Goal: Task Accomplishment & Management: Manage account settings

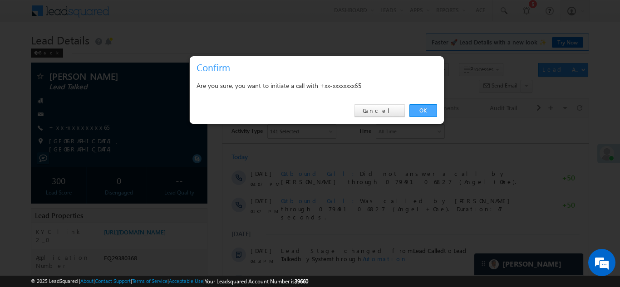
click at [413, 106] on link "OK" at bounding box center [423, 110] width 28 height 13
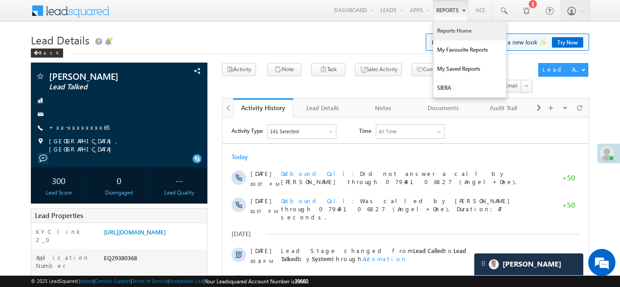
click at [444, 27] on link "Reports Home" at bounding box center [469, 30] width 73 height 19
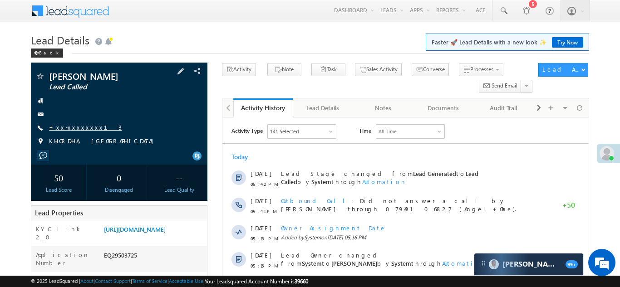
click at [78, 124] on link "+xx-xxxxxxxx13" at bounding box center [85, 127] width 73 height 8
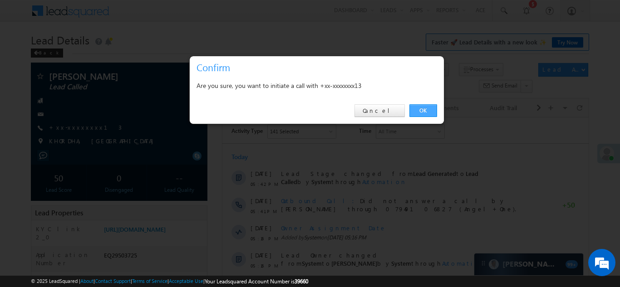
click at [422, 110] on link "OK" at bounding box center [423, 110] width 28 height 13
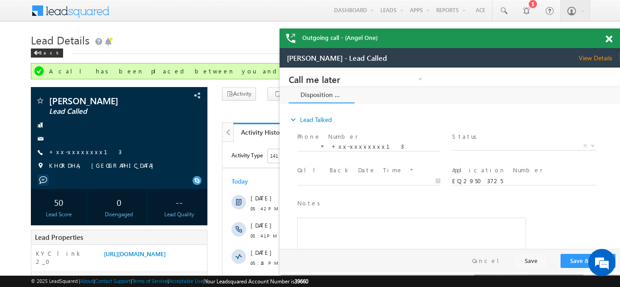
click at [604, 39] on div "Outgoing call - (Angel One)" at bounding box center [449, 39] width 340 height 20
click at [608, 40] on span at bounding box center [608, 39] width 7 height 8
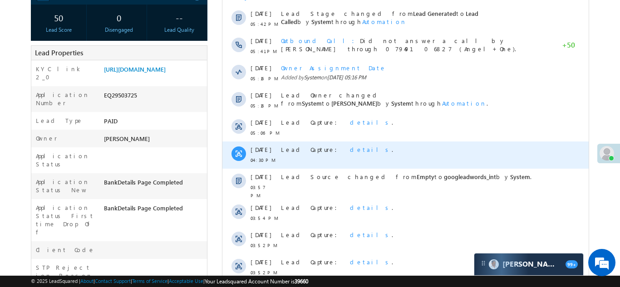
scroll to position [186, 0]
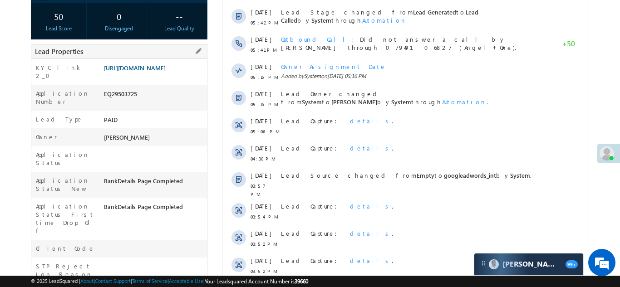
click at [149, 68] on link "https://angelbroking1-pk3em7sa.customui-test.leadsquared.com?leadId=d3c5fb6d-af…" at bounding box center [135, 68] width 62 height 8
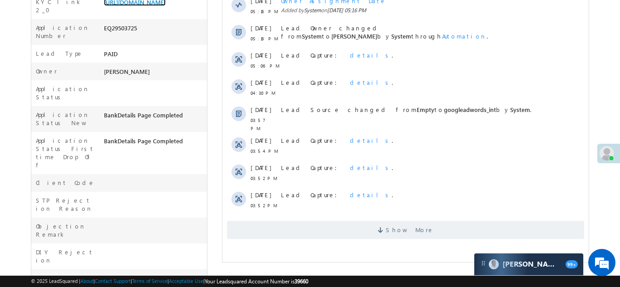
scroll to position [271, 0]
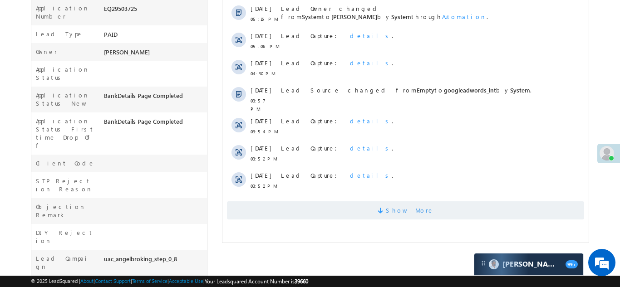
click at [342, 211] on span "Show More" at bounding box center [404, 210] width 357 height 18
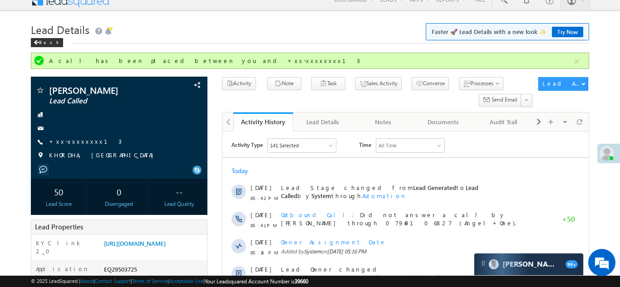
scroll to position [0, 0]
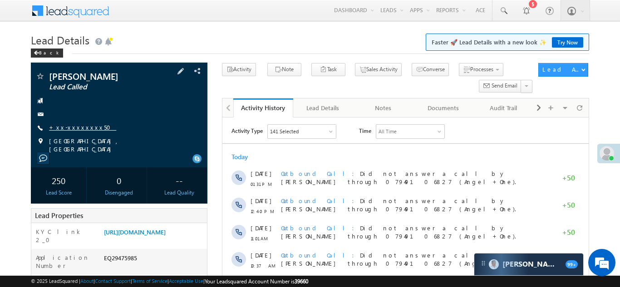
click at [69, 129] on link "+xx-xxxxxxxx50" at bounding box center [82, 127] width 67 height 8
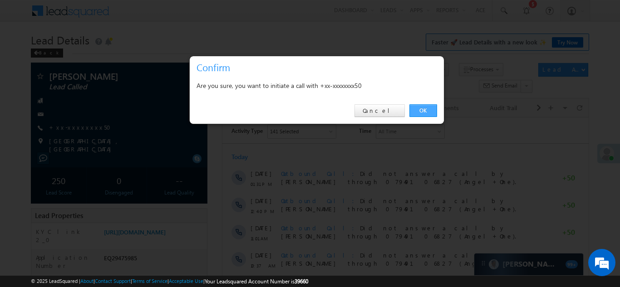
click at [423, 107] on link "OK" at bounding box center [423, 110] width 28 height 13
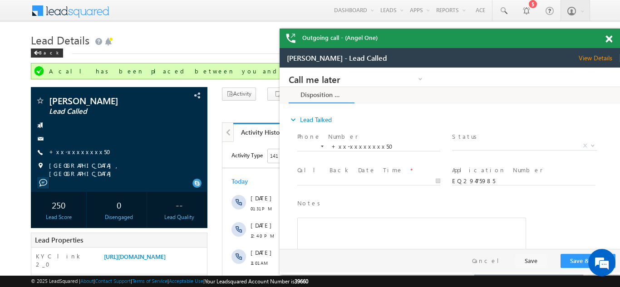
click at [606, 39] on span at bounding box center [608, 39] width 7 height 8
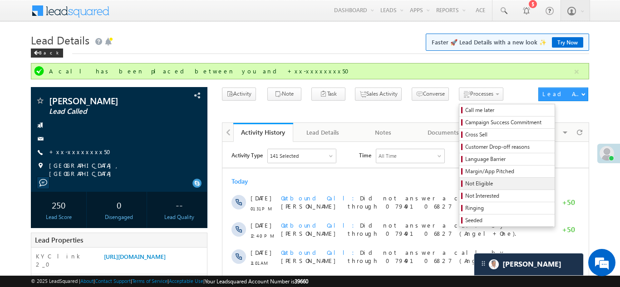
click at [465, 183] on span "Not Eligible" at bounding box center [508, 184] width 86 height 8
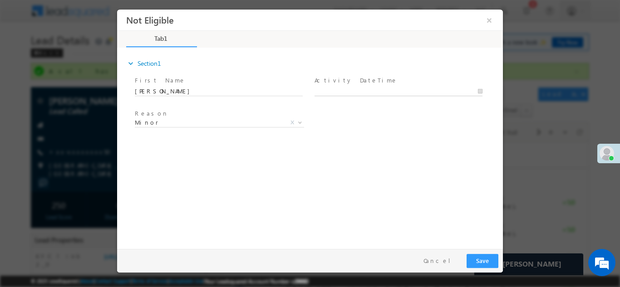
type input "09/24/25 6:30 PM"
click at [350, 89] on input "09/24/25 6:30 PM" at bounding box center [398, 91] width 168 height 9
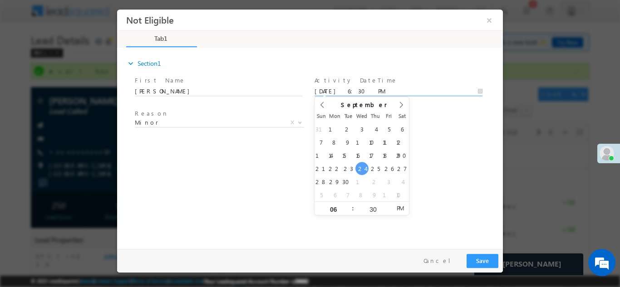
click at [456, 151] on div "expand_more Section1 First Name *" at bounding box center [312, 147] width 381 height 196
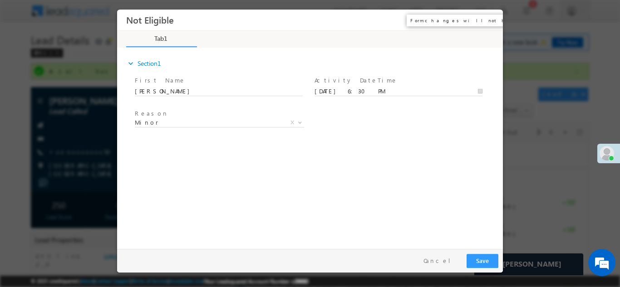
click at [489, 20] on button "×" at bounding box center [488, 19] width 15 height 17
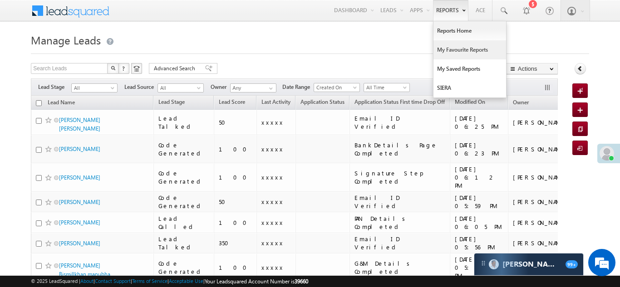
click at [458, 48] on link "My Favourite Reports" at bounding box center [469, 49] width 73 height 19
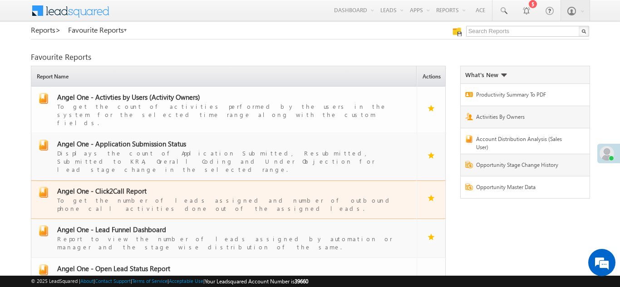
click at [120, 186] on span "Angel One - Click2Call Report" at bounding box center [101, 190] width 89 height 9
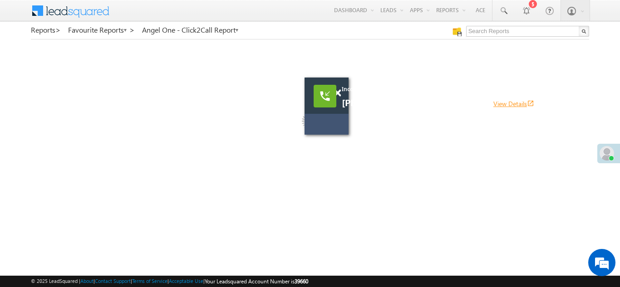
click at [493, 101] on link "View Details open_in_new" at bounding box center [513, 103] width 41 height 9
click at [430, 99] on span "[PERSON_NAME] [PERSON_NAME] View Details open_in_new" at bounding box center [451, 103] width 218 height 10
click at [386, 103] on span "[PERSON_NAME] [PERSON_NAME] View Details open_in_new" at bounding box center [451, 103] width 218 height 10
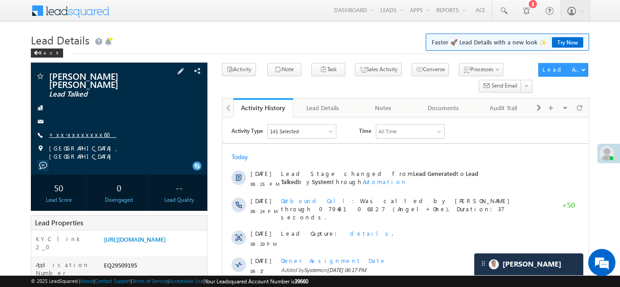
click at [74, 135] on link "+xx-xxxxxxxx60" at bounding box center [82, 135] width 67 height 8
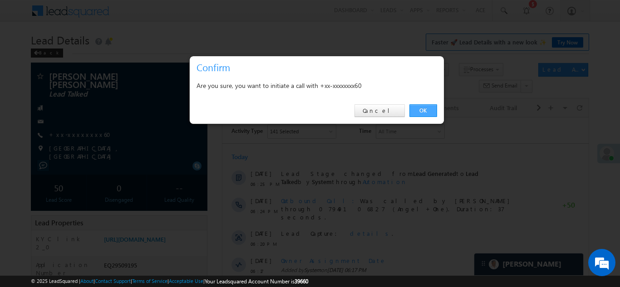
click at [424, 110] on link "OK" at bounding box center [423, 110] width 28 height 13
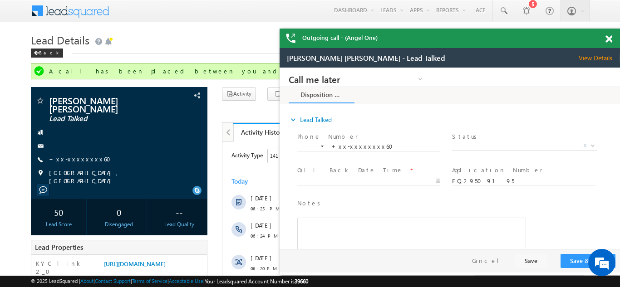
click at [608, 38] on span at bounding box center [608, 39] width 7 height 8
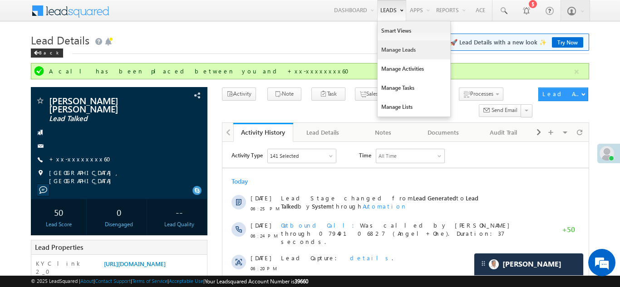
click at [394, 49] on link "Manage Leads" at bounding box center [413, 49] width 73 height 19
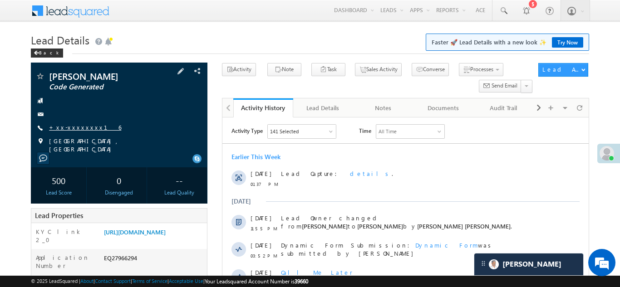
click at [71, 127] on link "+xx-xxxxxxxx16" at bounding box center [85, 127] width 72 height 8
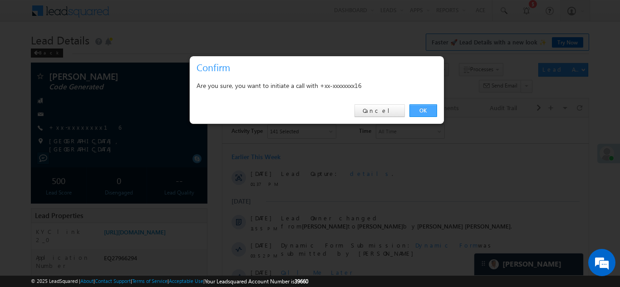
click at [422, 110] on link "OK" at bounding box center [423, 110] width 28 height 13
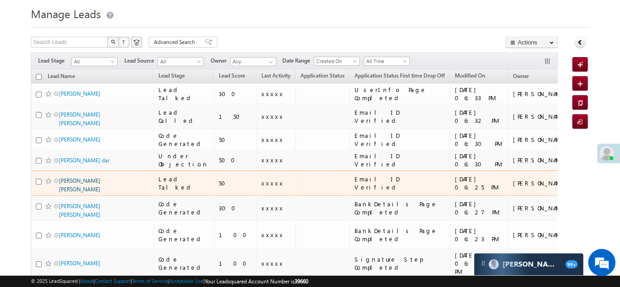
scroll to position [31, 0]
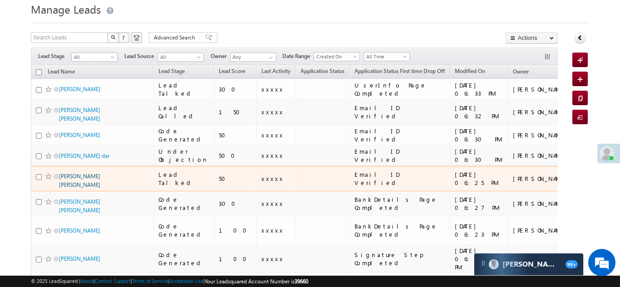
click at [78, 173] on link "[PERSON_NAME] [PERSON_NAME]" at bounding box center [79, 180] width 41 height 15
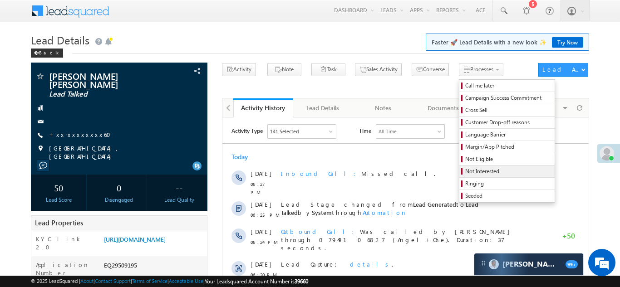
click at [465, 170] on span "Not Interested" at bounding box center [508, 171] width 86 height 8
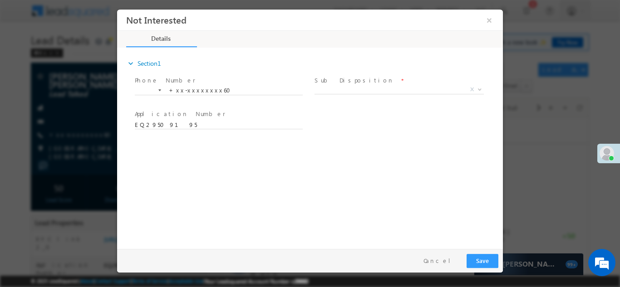
click at [394, 83] on span "Sub Disposition *" at bounding box center [397, 80] width 167 height 10
click at [371, 92] on span "X" at bounding box center [398, 89] width 169 height 9
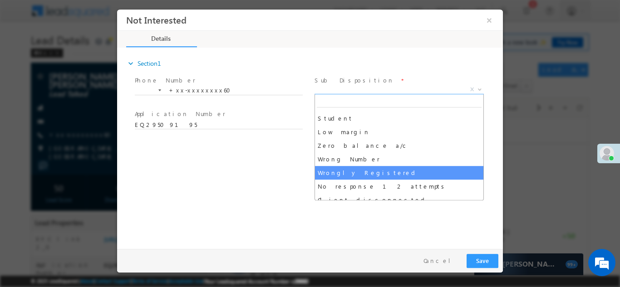
select select "Wrongly Registered"
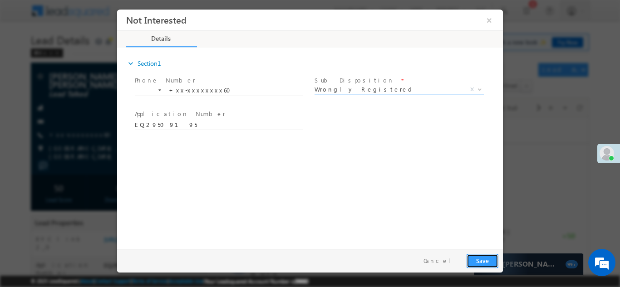
click at [487, 262] on button "Save" at bounding box center [482, 261] width 32 height 14
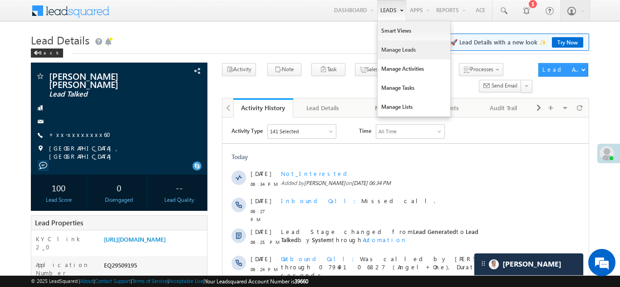
click at [392, 50] on link "Manage Leads" at bounding box center [413, 49] width 73 height 19
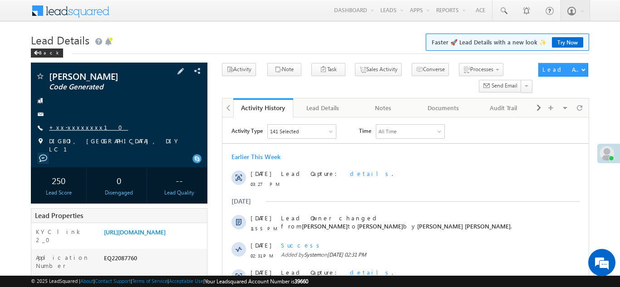
click at [64, 128] on link "+xx-xxxxxxxx10" at bounding box center [88, 127] width 79 height 8
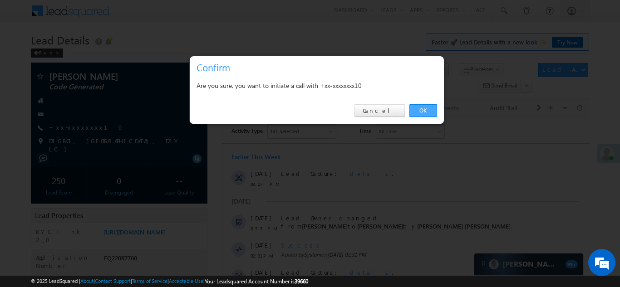
click at [420, 109] on link "OK" at bounding box center [423, 110] width 28 height 13
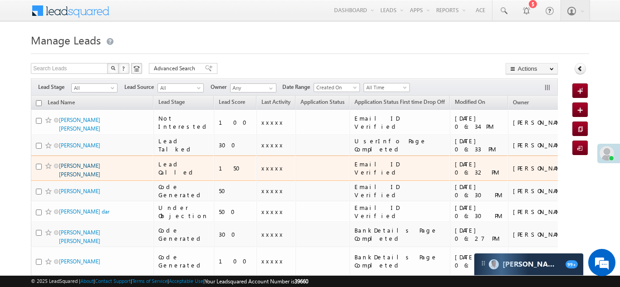
click at [66, 165] on link "Vaghabhai Rabari" at bounding box center [79, 169] width 41 height 15
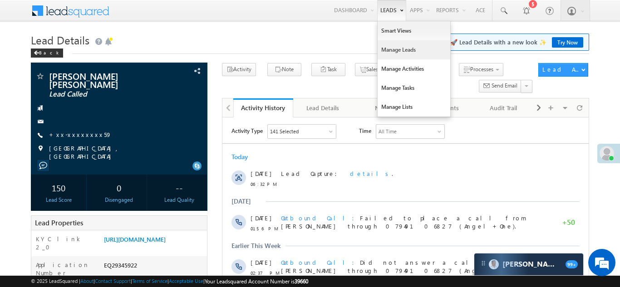
click at [399, 49] on link "Manage Leads" at bounding box center [413, 49] width 73 height 19
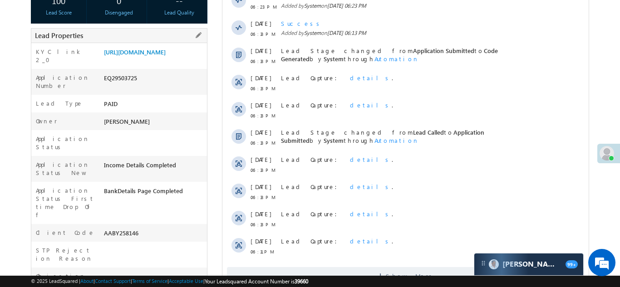
scroll to position [288, 0]
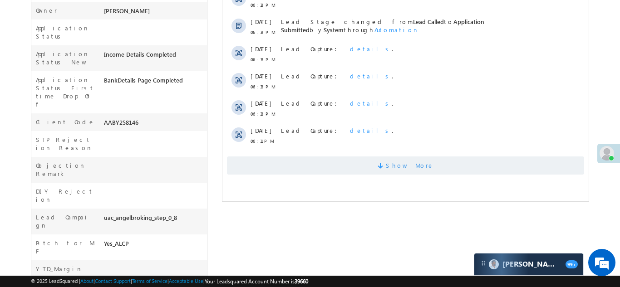
click at [368, 162] on span "Show More" at bounding box center [404, 165] width 357 height 18
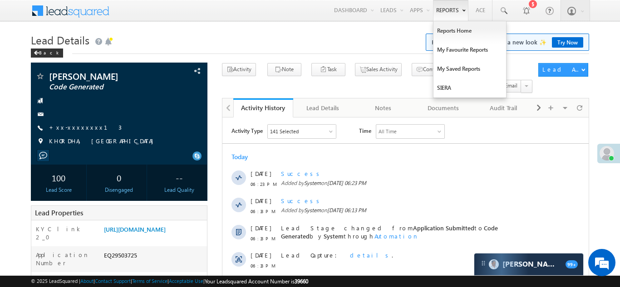
scroll to position [0, 0]
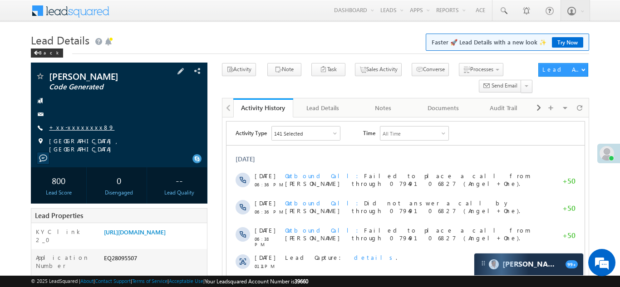
click at [72, 126] on link "+xx-xxxxxxxx89" at bounding box center [81, 127] width 65 height 8
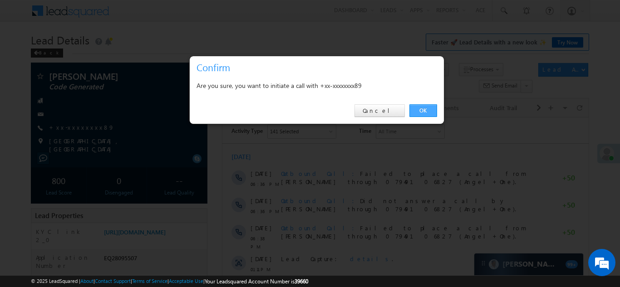
click at [420, 108] on link "OK" at bounding box center [423, 110] width 28 height 13
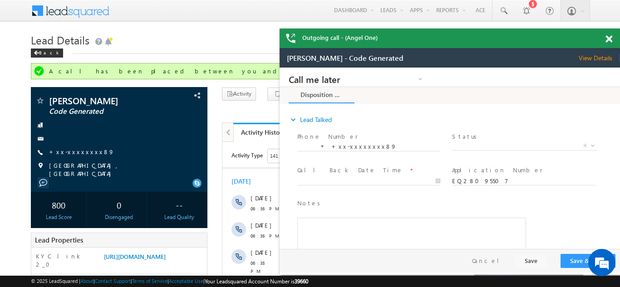
click at [609, 39] on span at bounding box center [608, 39] width 7 height 8
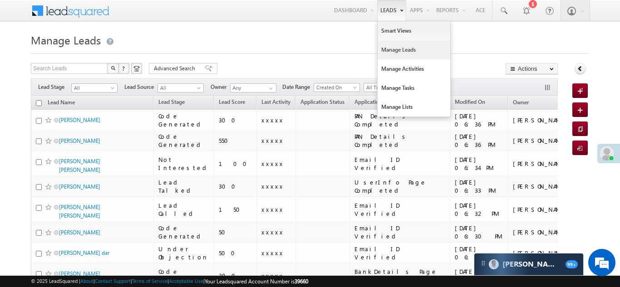
click at [389, 47] on link "Manage Leads" at bounding box center [413, 49] width 73 height 19
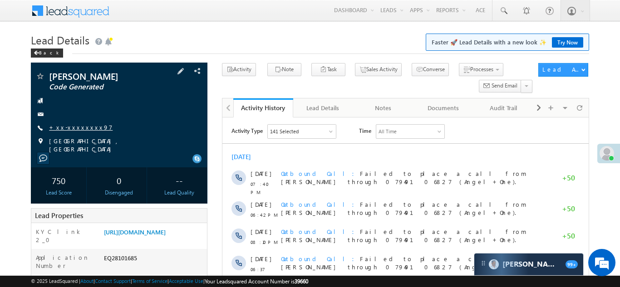
click at [67, 131] on link "+xx-xxxxxxxx97" at bounding box center [81, 127] width 64 height 8
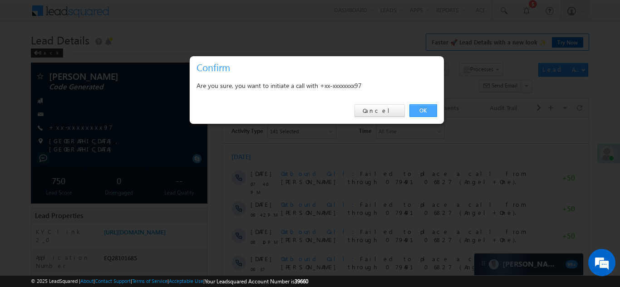
click at [422, 111] on link "OK" at bounding box center [423, 110] width 28 height 13
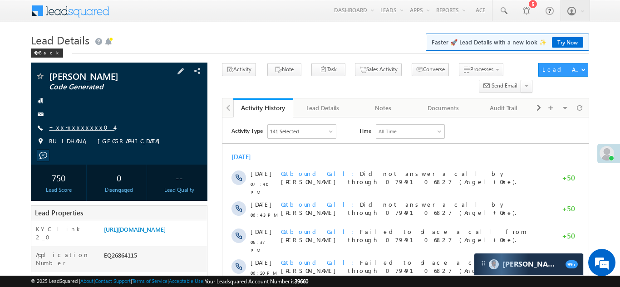
click at [72, 129] on link "+xx-xxxxxxxx04" at bounding box center [81, 127] width 65 height 8
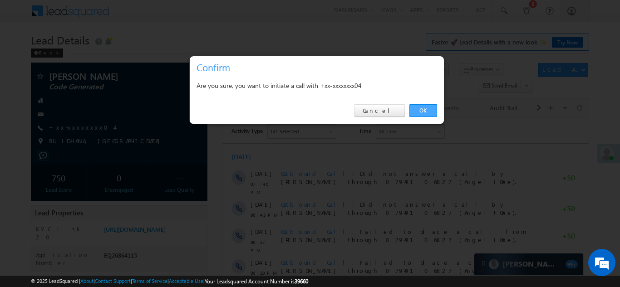
click at [421, 111] on link "OK" at bounding box center [423, 110] width 28 height 13
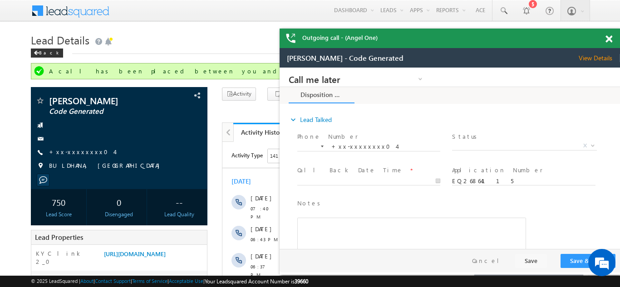
click at [607, 38] on span at bounding box center [608, 39] width 7 height 8
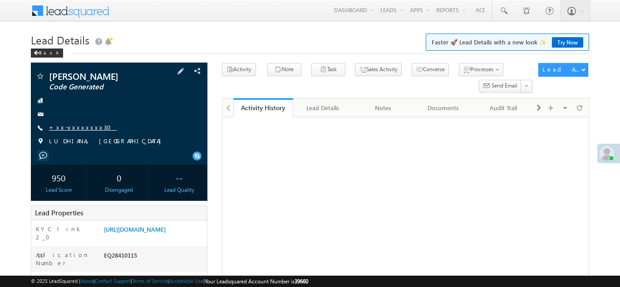
click at [70, 131] on link "+xx-xxxxxxxx30" at bounding box center [83, 127] width 68 height 8
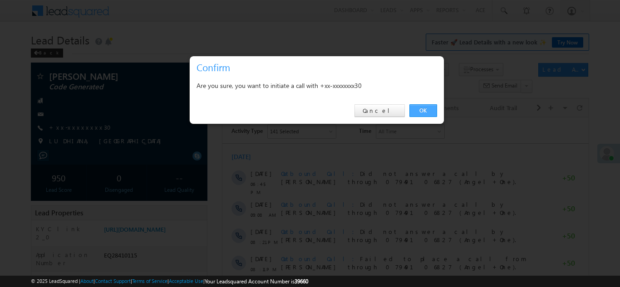
click at [420, 110] on link "OK" at bounding box center [423, 110] width 28 height 13
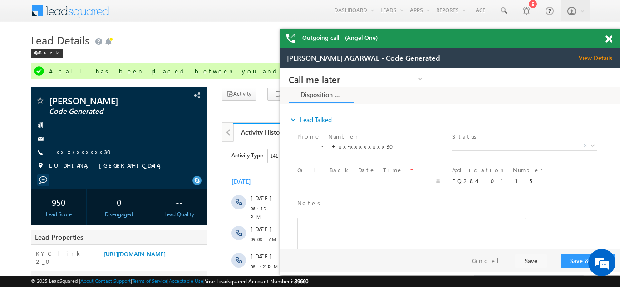
click at [609, 38] on span at bounding box center [608, 39] width 7 height 8
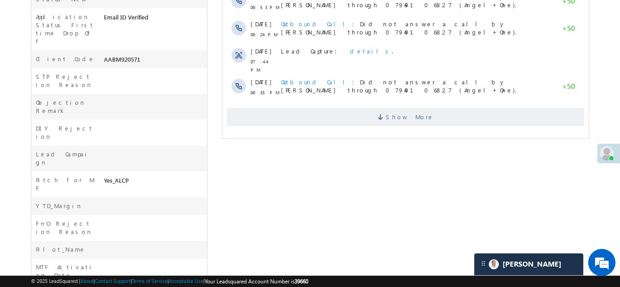
scroll to position [376, 0]
click at [415, 110] on span "Show More" at bounding box center [409, 116] width 48 height 18
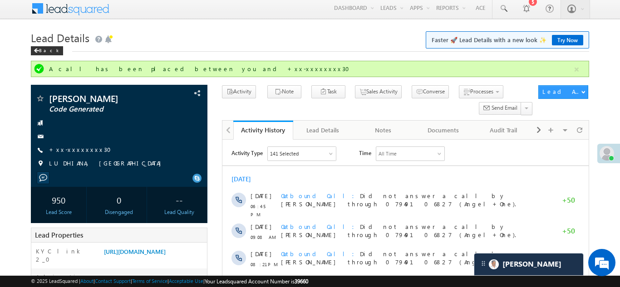
scroll to position [0, 0]
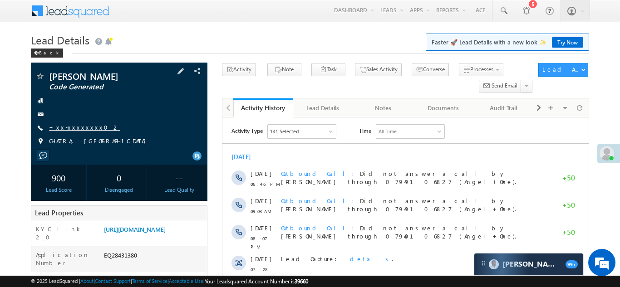
click at [75, 131] on link "+xx-xxxxxxxx02" at bounding box center [84, 127] width 71 height 8
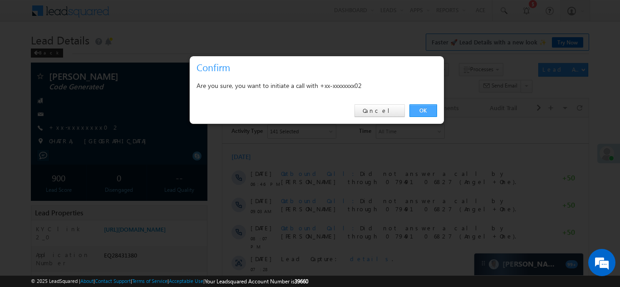
click at [421, 109] on link "OK" at bounding box center [423, 110] width 28 height 13
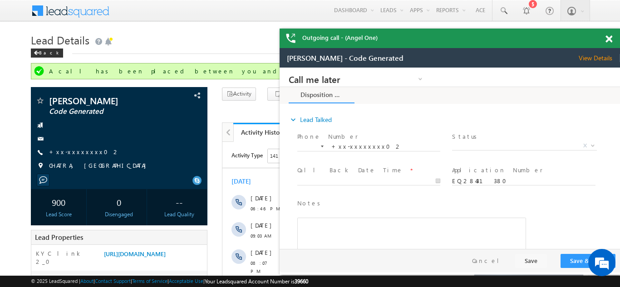
click at [608, 41] on span at bounding box center [608, 39] width 7 height 8
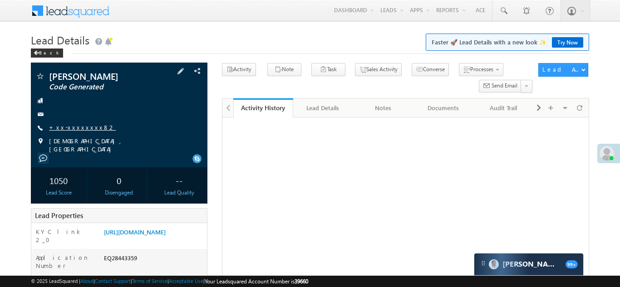
click at [77, 128] on link "+xx-xxxxxxxx82" at bounding box center [82, 127] width 67 height 8
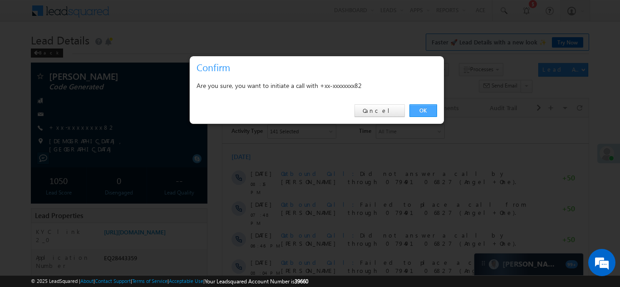
click at [420, 110] on link "OK" at bounding box center [423, 110] width 28 height 13
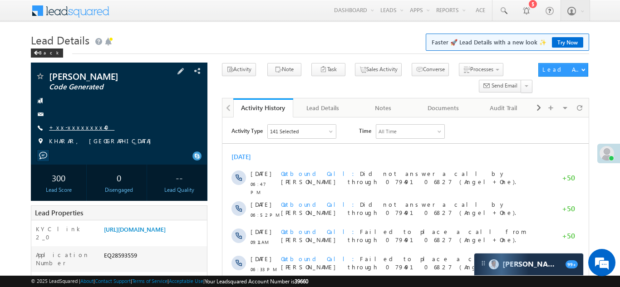
click at [68, 127] on link "+xx-xxxxxxxx40" at bounding box center [81, 127] width 65 height 8
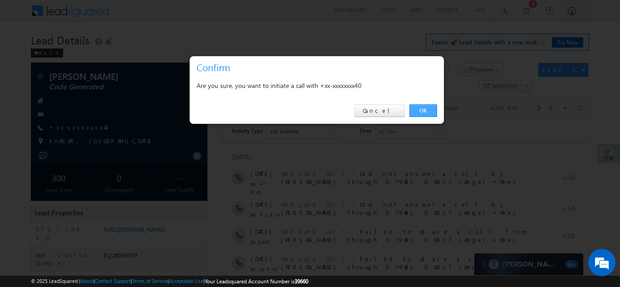
click at [420, 110] on link "OK" at bounding box center [423, 110] width 28 height 13
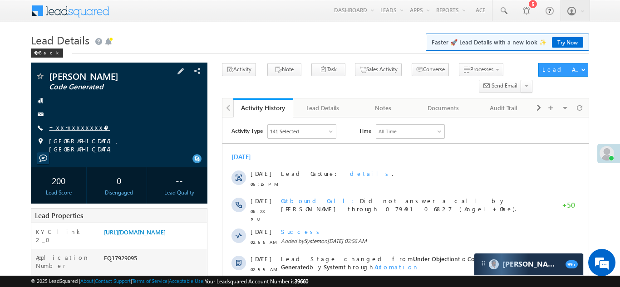
click at [82, 123] on link "+xx-xxxxxxxx49" at bounding box center [79, 127] width 61 height 8
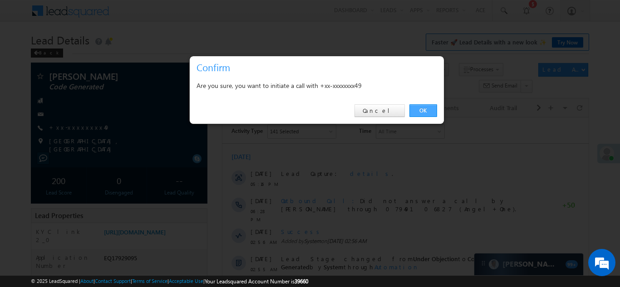
click at [420, 112] on link "OK" at bounding box center [423, 110] width 28 height 13
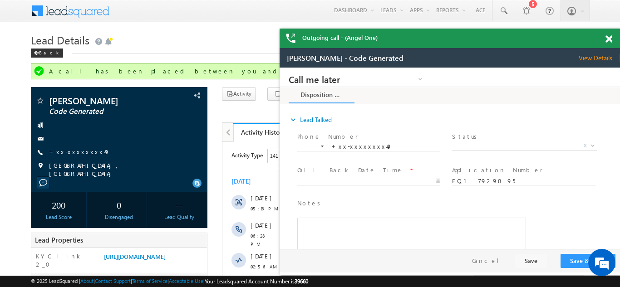
click at [610, 39] on span at bounding box center [608, 39] width 7 height 8
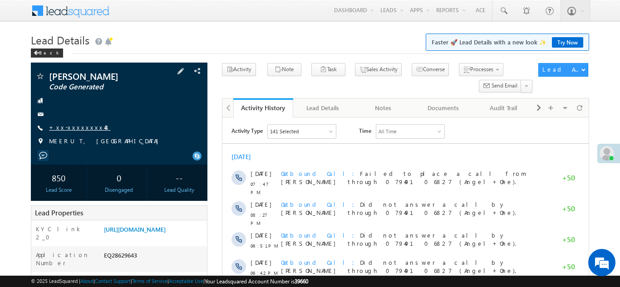
click at [75, 126] on link "+xx-xxxxxxxx48" at bounding box center [79, 127] width 61 height 8
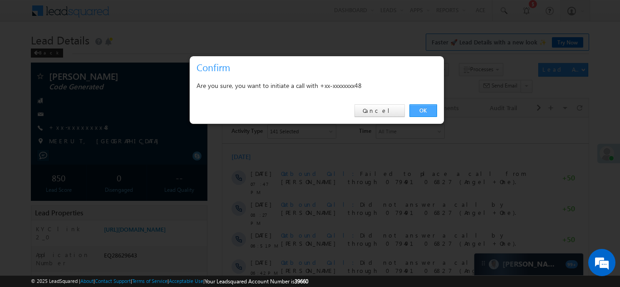
click at [423, 109] on link "OK" at bounding box center [423, 110] width 28 height 13
click at [417, 109] on link "OK" at bounding box center [423, 110] width 28 height 13
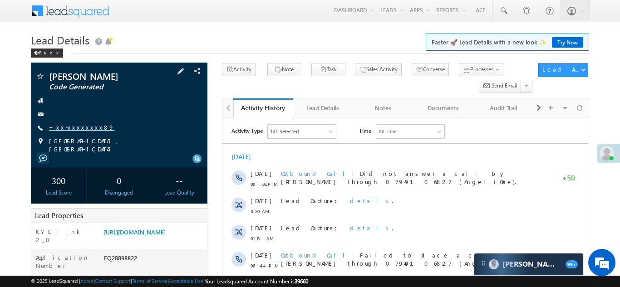
click at [76, 127] on link "+xx-xxxxxxxx89" at bounding box center [81, 127] width 65 height 8
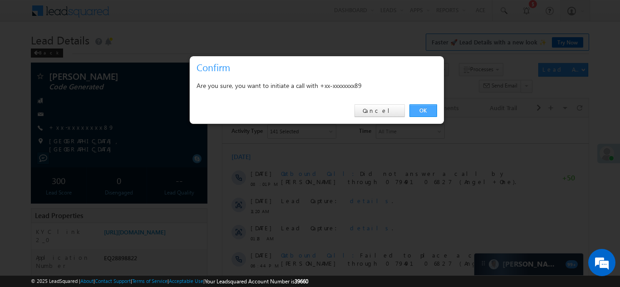
click at [421, 109] on link "OK" at bounding box center [423, 110] width 28 height 13
click at [421, 112] on link "OK" at bounding box center [423, 110] width 28 height 13
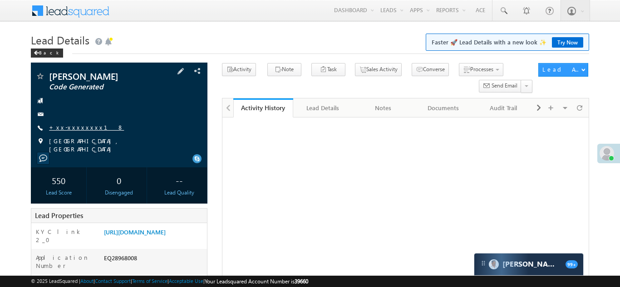
click at [78, 127] on link "+xx-xxxxxxxx18" at bounding box center [86, 127] width 75 height 8
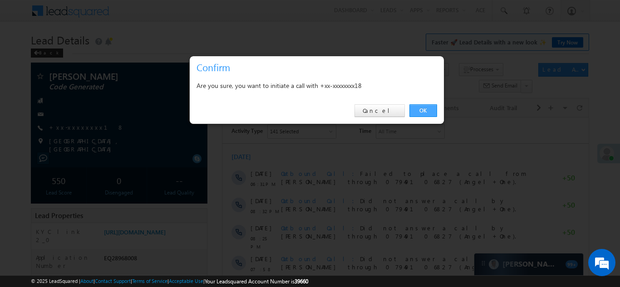
click at [420, 110] on link "OK" at bounding box center [423, 110] width 28 height 13
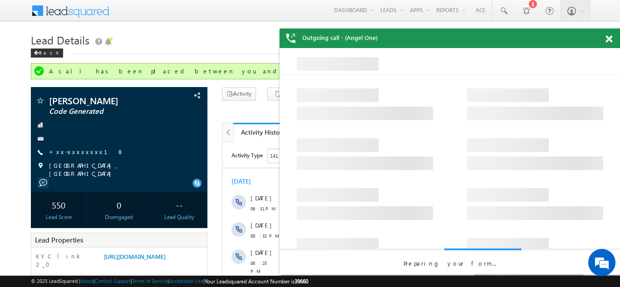
click at [609, 38] on span at bounding box center [608, 39] width 7 height 8
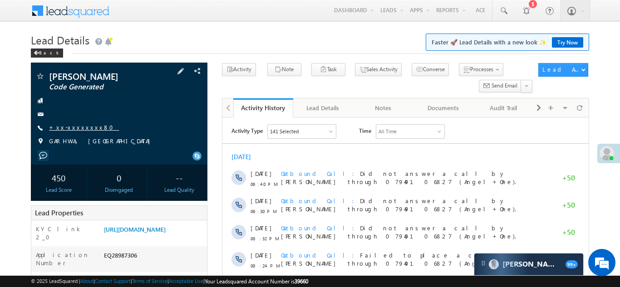
click at [76, 125] on link "+xx-xxxxxxxx80" at bounding box center [84, 127] width 70 height 8
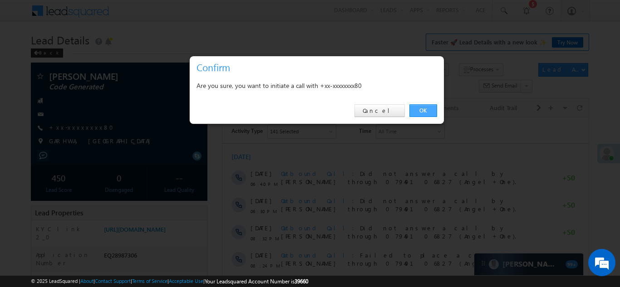
click at [423, 110] on link "OK" at bounding box center [423, 110] width 28 height 13
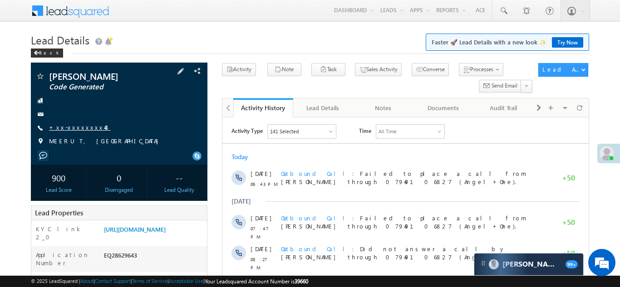
click at [81, 130] on link "+xx-xxxxxxxx48" at bounding box center [79, 127] width 61 height 8
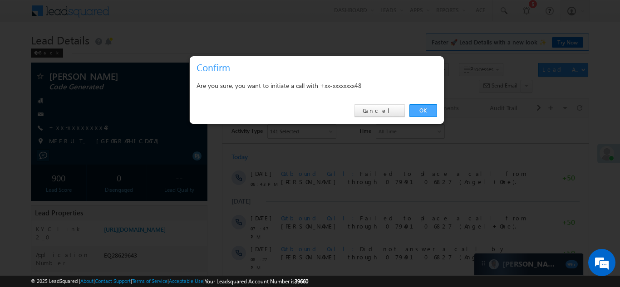
click at [426, 110] on link "OK" at bounding box center [423, 110] width 28 height 13
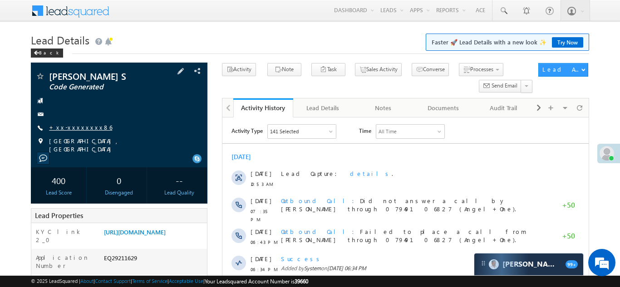
click at [83, 124] on link "+xx-xxxxxxxx86" at bounding box center [80, 127] width 63 height 8
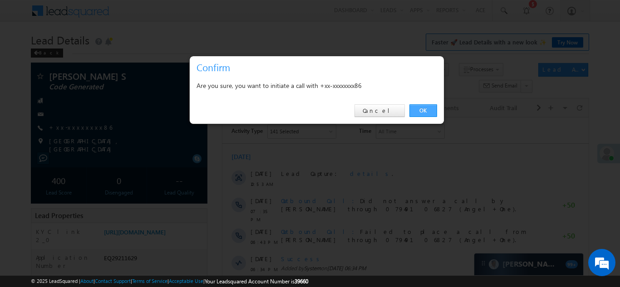
click at [423, 107] on link "OK" at bounding box center [423, 110] width 28 height 13
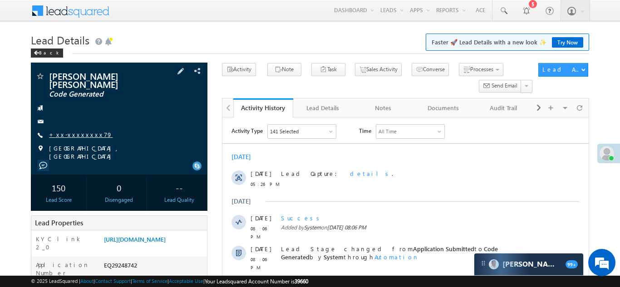
click at [78, 131] on link "+xx-xxxxxxxx79" at bounding box center [81, 135] width 64 height 8
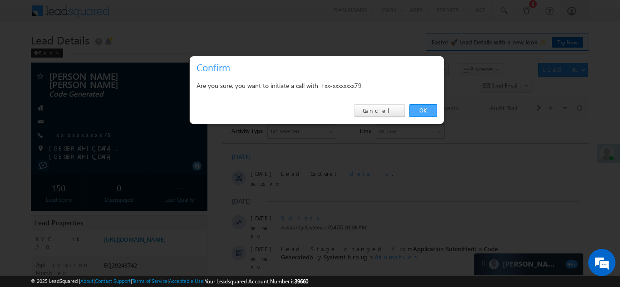
click at [423, 107] on link "OK" at bounding box center [423, 110] width 28 height 13
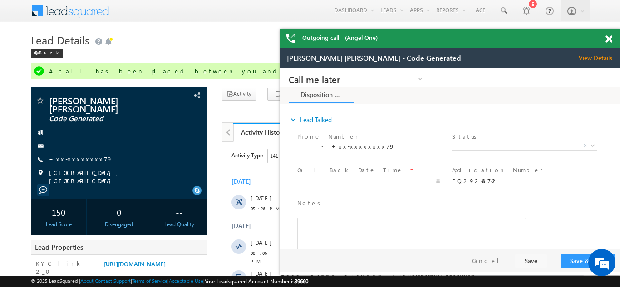
click at [607, 37] on span at bounding box center [608, 39] width 7 height 8
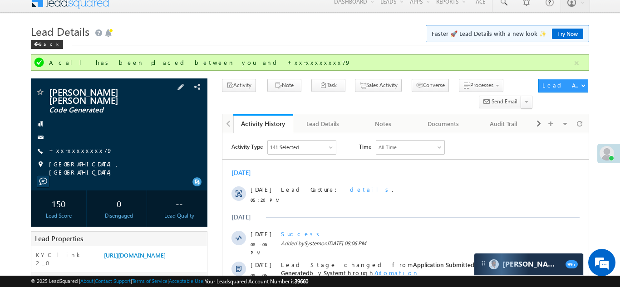
scroll to position [9, 0]
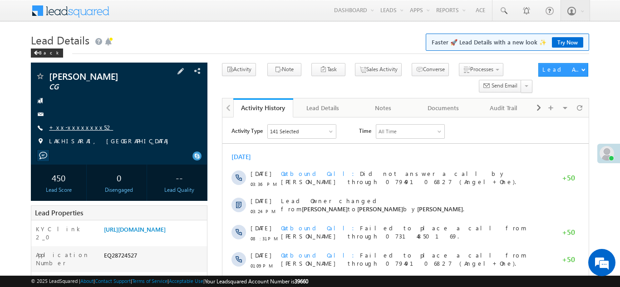
click at [72, 125] on link "+xx-xxxxxxxx52" at bounding box center [81, 127] width 64 height 8
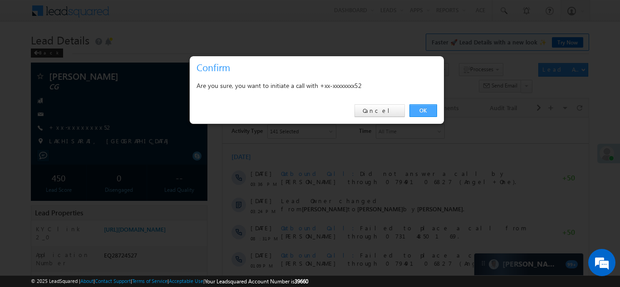
click at [424, 111] on link "OK" at bounding box center [423, 110] width 28 height 13
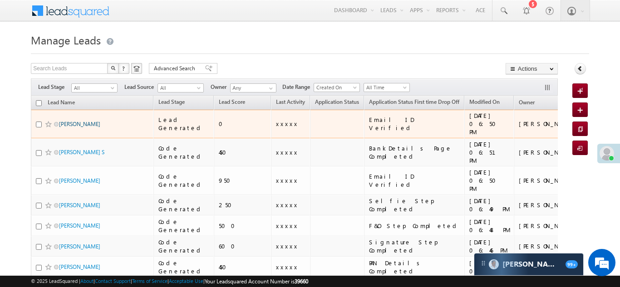
click at [73, 121] on link "[PERSON_NAME]" at bounding box center [79, 124] width 41 height 7
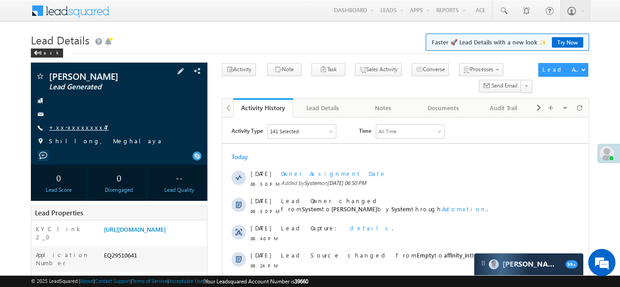
click at [57, 124] on link "+xx-xxxxxxxx47" at bounding box center [78, 127] width 59 height 8
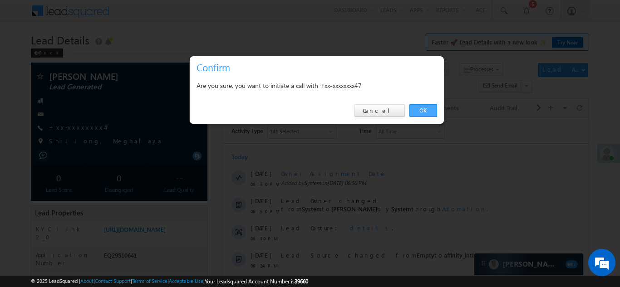
click at [421, 110] on link "OK" at bounding box center [423, 110] width 28 height 13
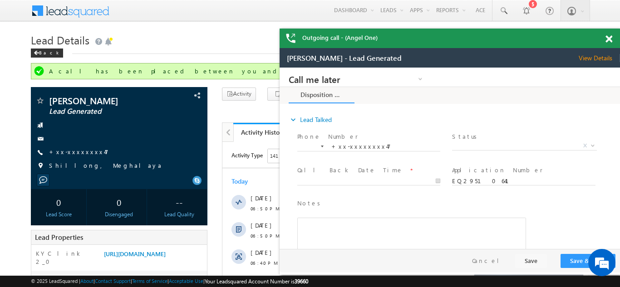
click at [607, 39] on span at bounding box center [608, 39] width 7 height 8
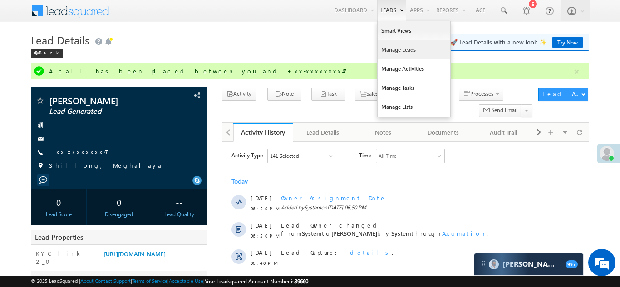
click at [393, 47] on link "Manage Leads" at bounding box center [413, 49] width 73 height 19
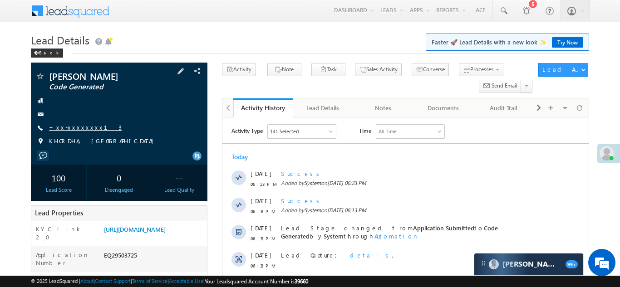
click at [73, 130] on link "+xx-xxxxxxxx13" at bounding box center [85, 127] width 73 height 8
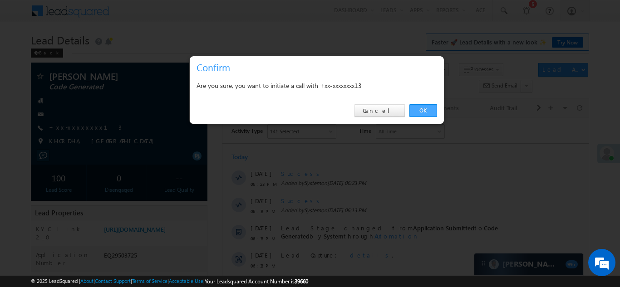
click at [421, 110] on link "OK" at bounding box center [423, 110] width 28 height 13
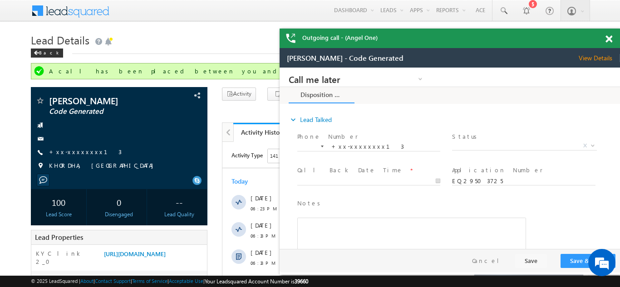
click at [609, 40] on span at bounding box center [608, 39] width 7 height 8
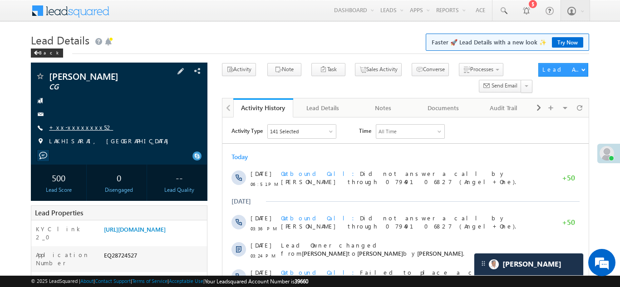
click at [70, 128] on link "+xx-xxxxxxxx52" at bounding box center [81, 127] width 64 height 8
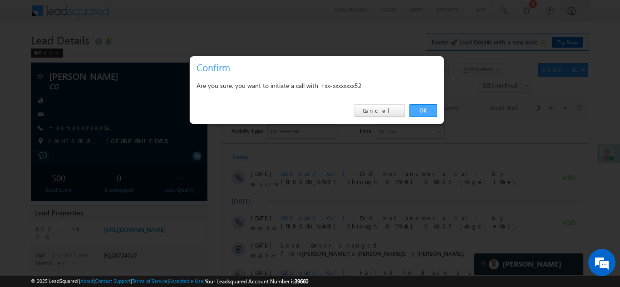
click at [418, 112] on link "OK" at bounding box center [423, 110] width 28 height 13
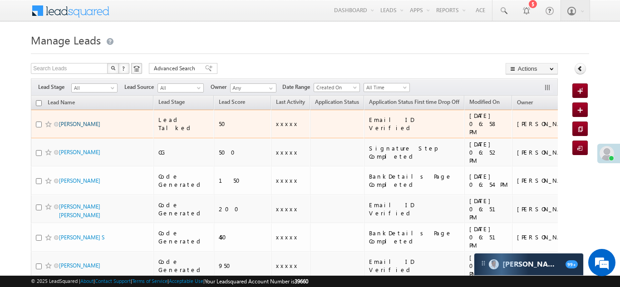
click at [65, 121] on link "[PERSON_NAME]" at bounding box center [79, 124] width 41 height 7
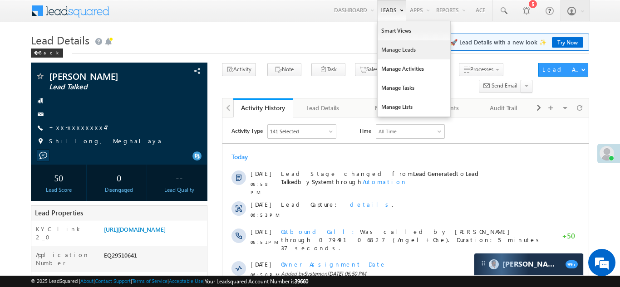
click at [388, 51] on link "Manage Leads" at bounding box center [413, 49] width 73 height 19
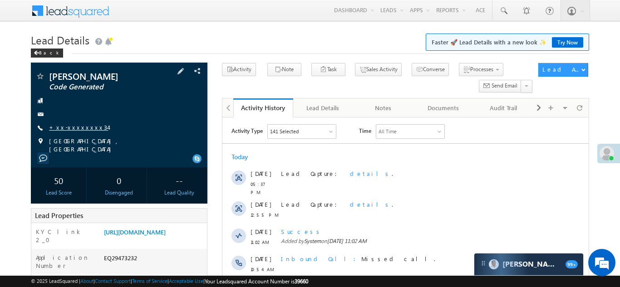
click at [79, 126] on link "+xx-xxxxxxxx34" at bounding box center [78, 127] width 59 height 8
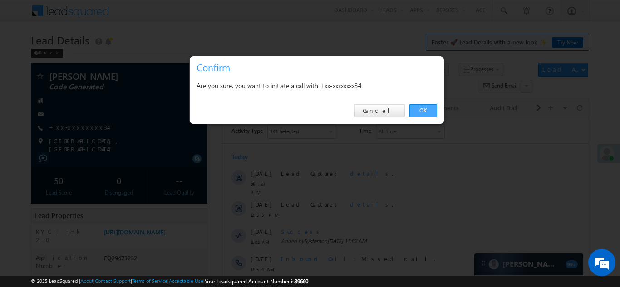
click at [419, 108] on link "OK" at bounding box center [423, 110] width 28 height 13
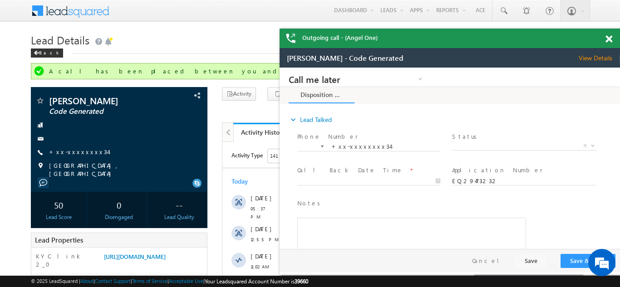
click at [607, 39] on div "Outgoing call - (Angel One)" at bounding box center [449, 39] width 340 height 20
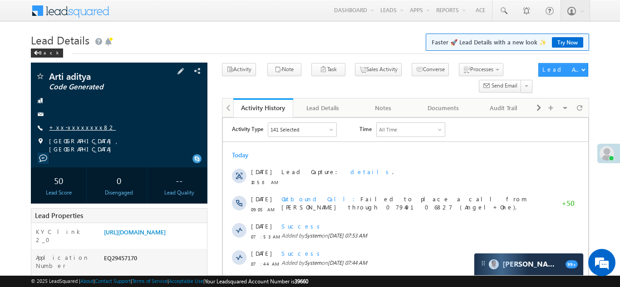
click at [72, 124] on link "+xx-xxxxxxxx82" at bounding box center [82, 127] width 67 height 8
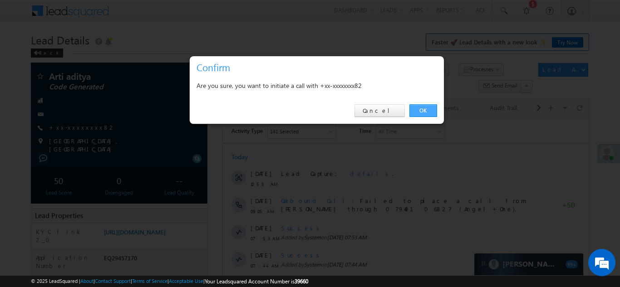
click at [420, 108] on link "OK" at bounding box center [423, 110] width 28 height 13
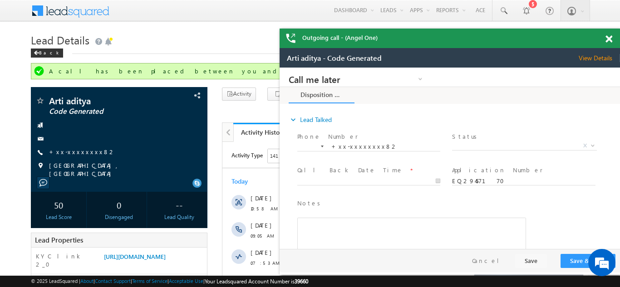
click at [607, 39] on span at bounding box center [608, 39] width 7 height 8
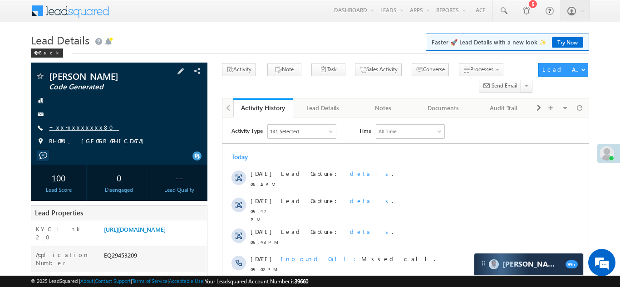
click at [69, 127] on link "+xx-xxxxxxxx80" at bounding box center [84, 127] width 70 height 8
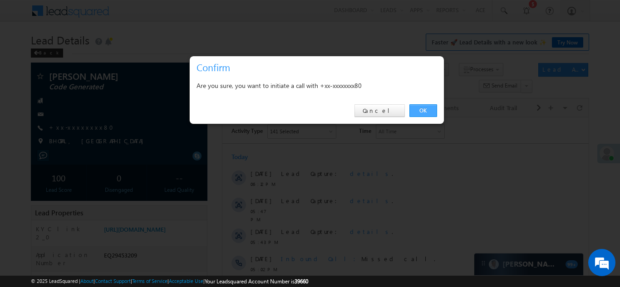
click at [419, 111] on link "OK" at bounding box center [423, 110] width 28 height 13
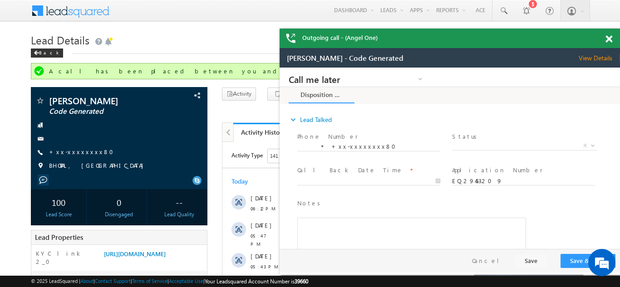
click at [610, 38] on span at bounding box center [608, 39] width 7 height 8
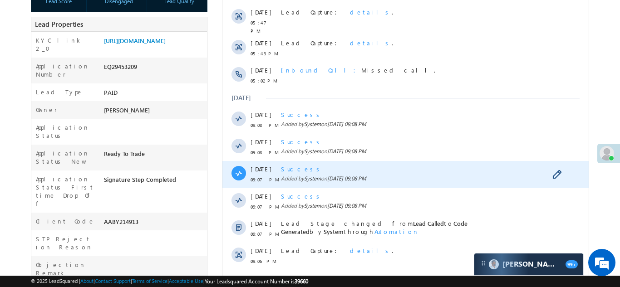
scroll to position [429, 0]
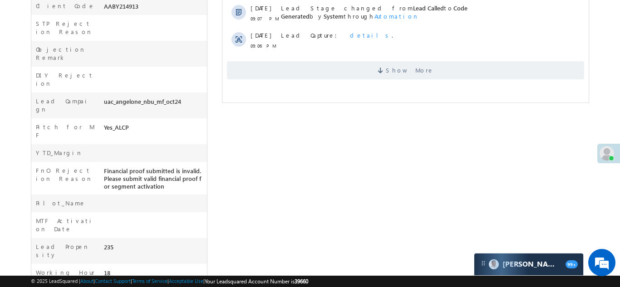
click at [375, 61] on span "Show More" at bounding box center [404, 70] width 357 height 18
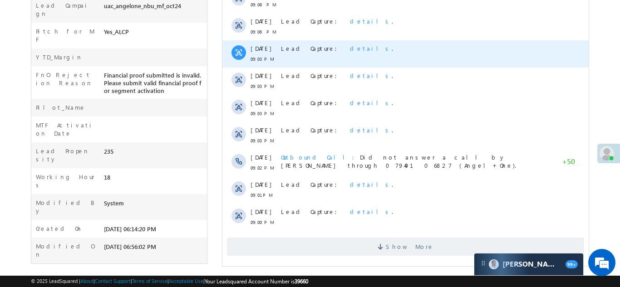
scroll to position [528, 0]
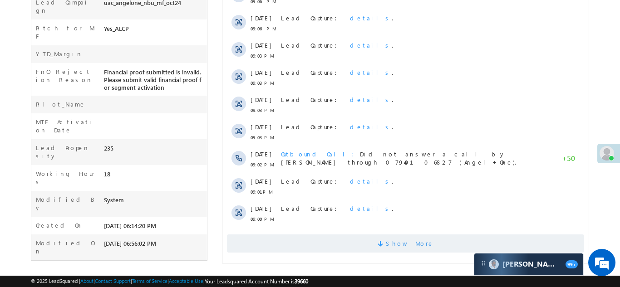
click at [367, 242] on span "Show More" at bounding box center [404, 244] width 357 height 18
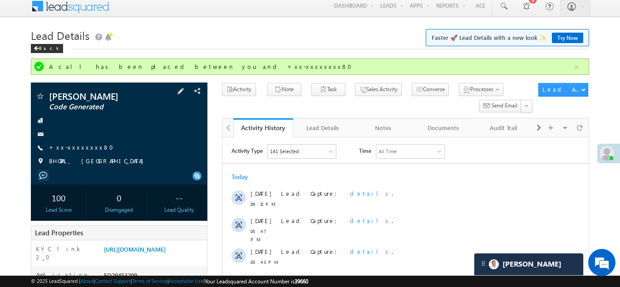
scroll to position [0, 0]
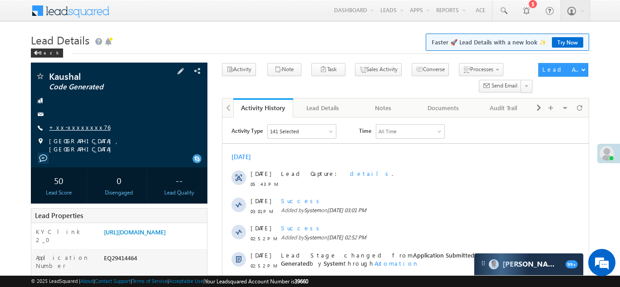
click at [70, 127] on link "+xx-xxxxxxxx76" at bounding box center [79, 127] width 61 height 8
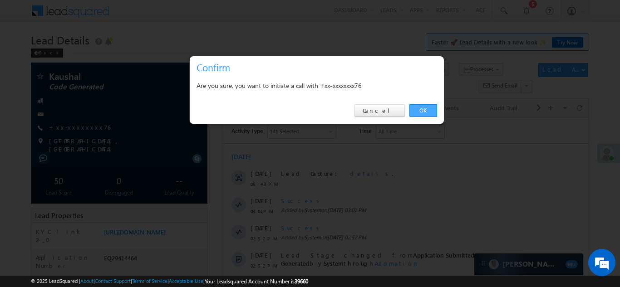
click at [420, 108] on link "OK" at bounding box center [423, 110] width 28 height 13
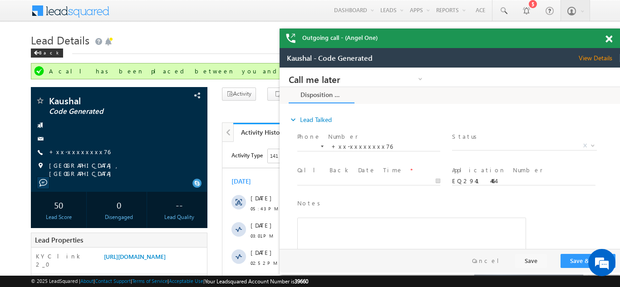
click at [609, 39] on div "Outgoing call - (Angel One)" at bounding box center [449, 39] width 340 height 20
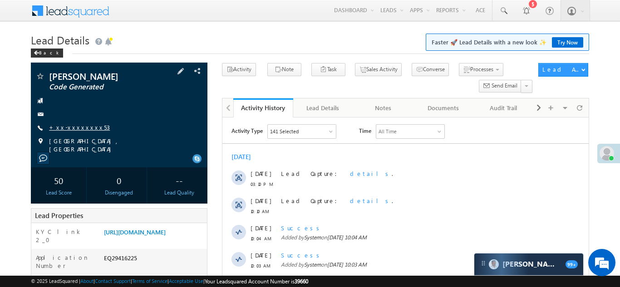
click at [76, 129] on link "+xx-xxxxxxxx53" at bounding box center [79, 127] width 61 height 8
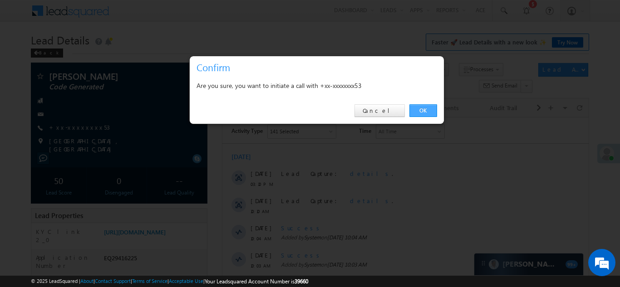
click at [424, 111] on link "OK" at bounding box center [423, 110] width 28 height 13
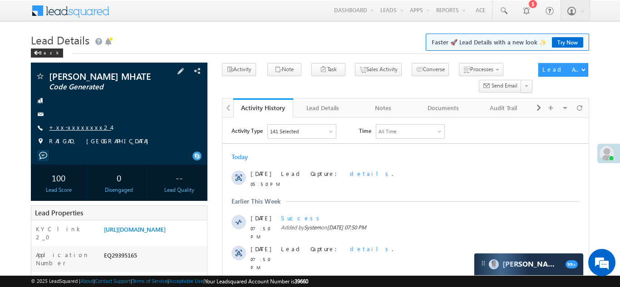
click at [74, 131] on link "+xx-xxxxxxxx24" at bounding box center [80, 127] width 62 height 8
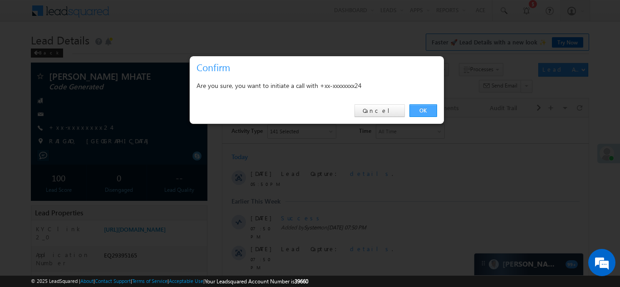
drag, startPoint x: 421, startPoint y: 109, endPoint x: 139, endPoint y: 5, distance: 301.1
click at [421, 109] on link "OK" at bounding box center [423, 110] width 28 height 13
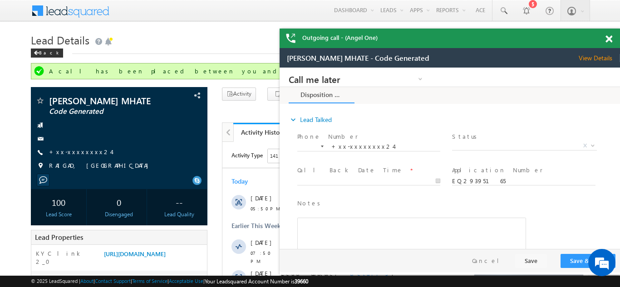
click at [607, 37] on span at bounding box center [608, 39] width 7 height 8
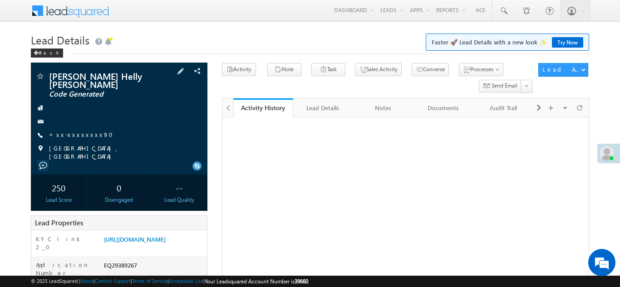
click at [73, 128] on div "Makawana Helly Sureshbhai Code Generated +xx-xxxxxxxx90" at bounding box center [118, 116] width 167 height 89
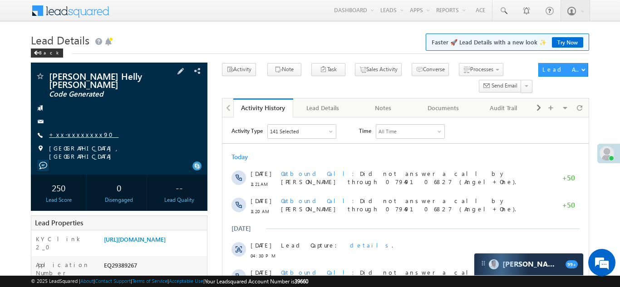
click at [76, 138] on link "+xx-xxxxxxxx90" at bounding box center [83, 135] width 69 height 8
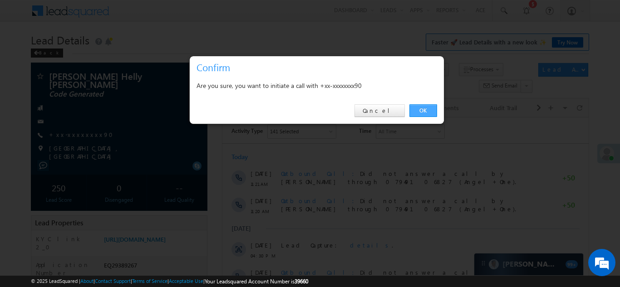
click at [420, 111] on link "OK" at bounding box center [423, 110] width 28 height 13
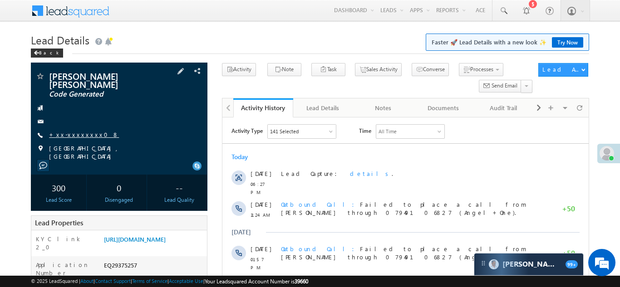
click at [73, 131] on link "+xx-xxxxxxxx08" at bounding box center [84, 135] width 70 height 8
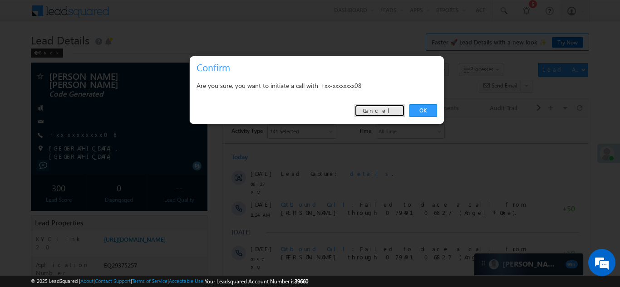
click at [386, 111] on link "Cancel" at bounding box center [379, 110] width 50 height 13
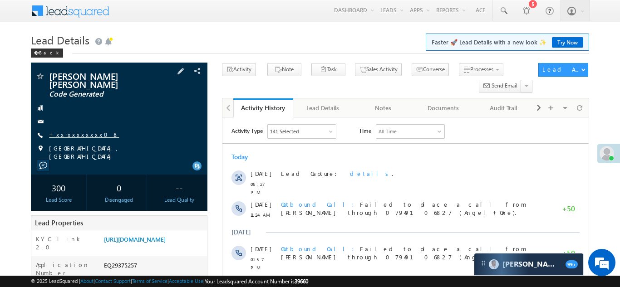
click at [73, 131] on link "+xx-xxxxxxxx08" at bounding box center [84, 135] width 70 height 8
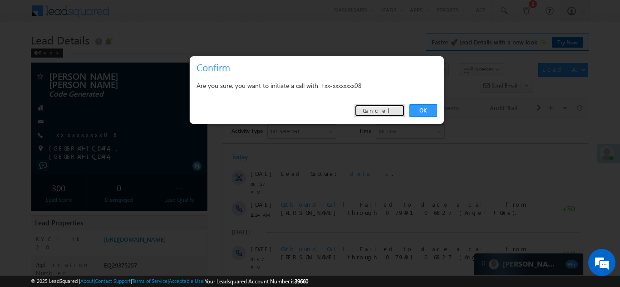
click at [389, 109] on link "Cancel" at bounding box center [379, 110] width 50 height 13
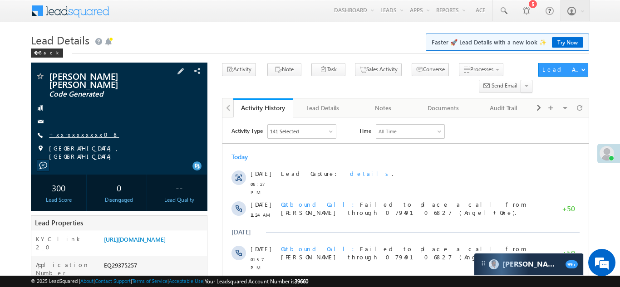
click at [77, 131] on link "+xx-xxxxxxxx08" at bounding box center [84, 135] width 70 height 8
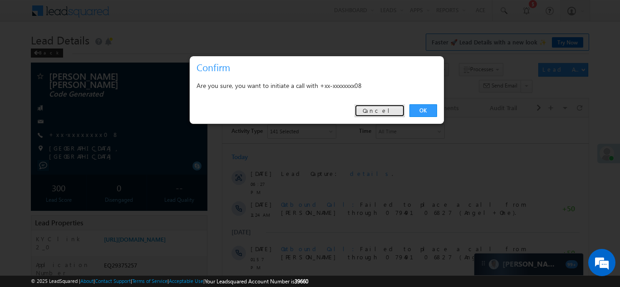
click at [382, 111] on link "Cancel" at bounding box center [379, 110] width 50 height 13
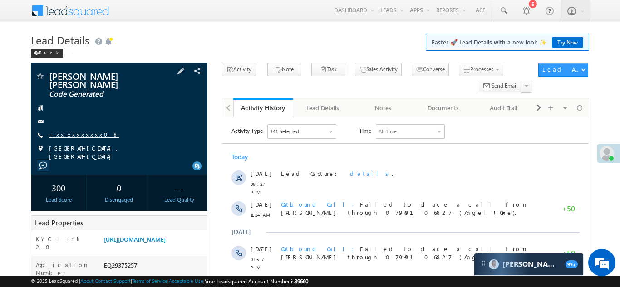
click at [78, 131] on link "+xx-xxxxxxxx08" at bounding box center [84, 135] width 70 height 8
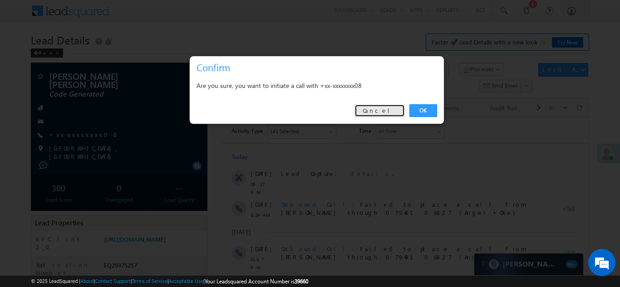
click at [386, 110] on link "Cancel" at bounding box center [379, 110] width 50 height 13
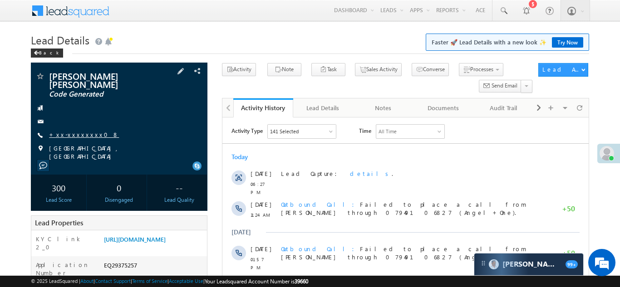
click at [78, 131] on link "+xx-xxxxxxxx08" at bounding box center [84, 135] width 70 height 8
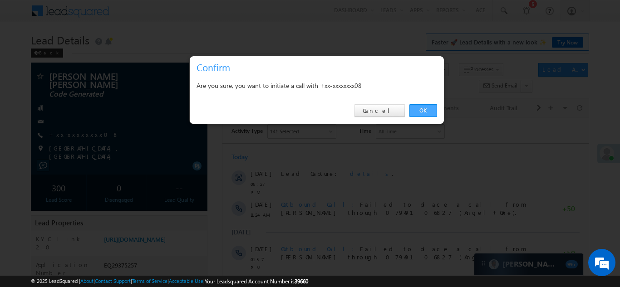
click at [423, 110] on link "OK" at bounding box center [423, 110] width 28 height 13
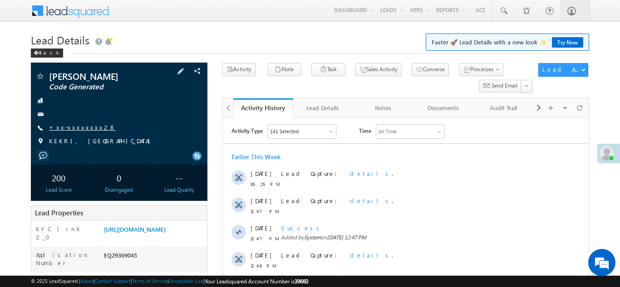
click at [75, 129] on link "+xx-xxxxxxxx28" at bounding box center [82, 127] width 67 height 8
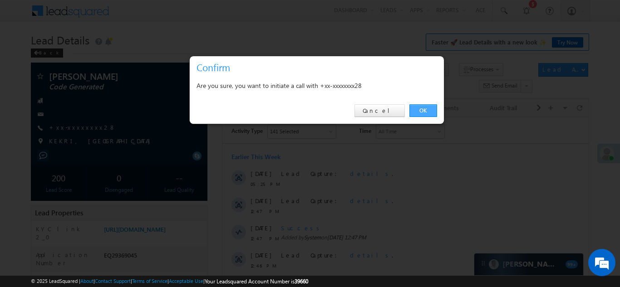
click at [423, 108] on link "OK" at bounding box center [423, 110] width 28 height 13
